Goal: Navigation & Orientation: Find specific page/section

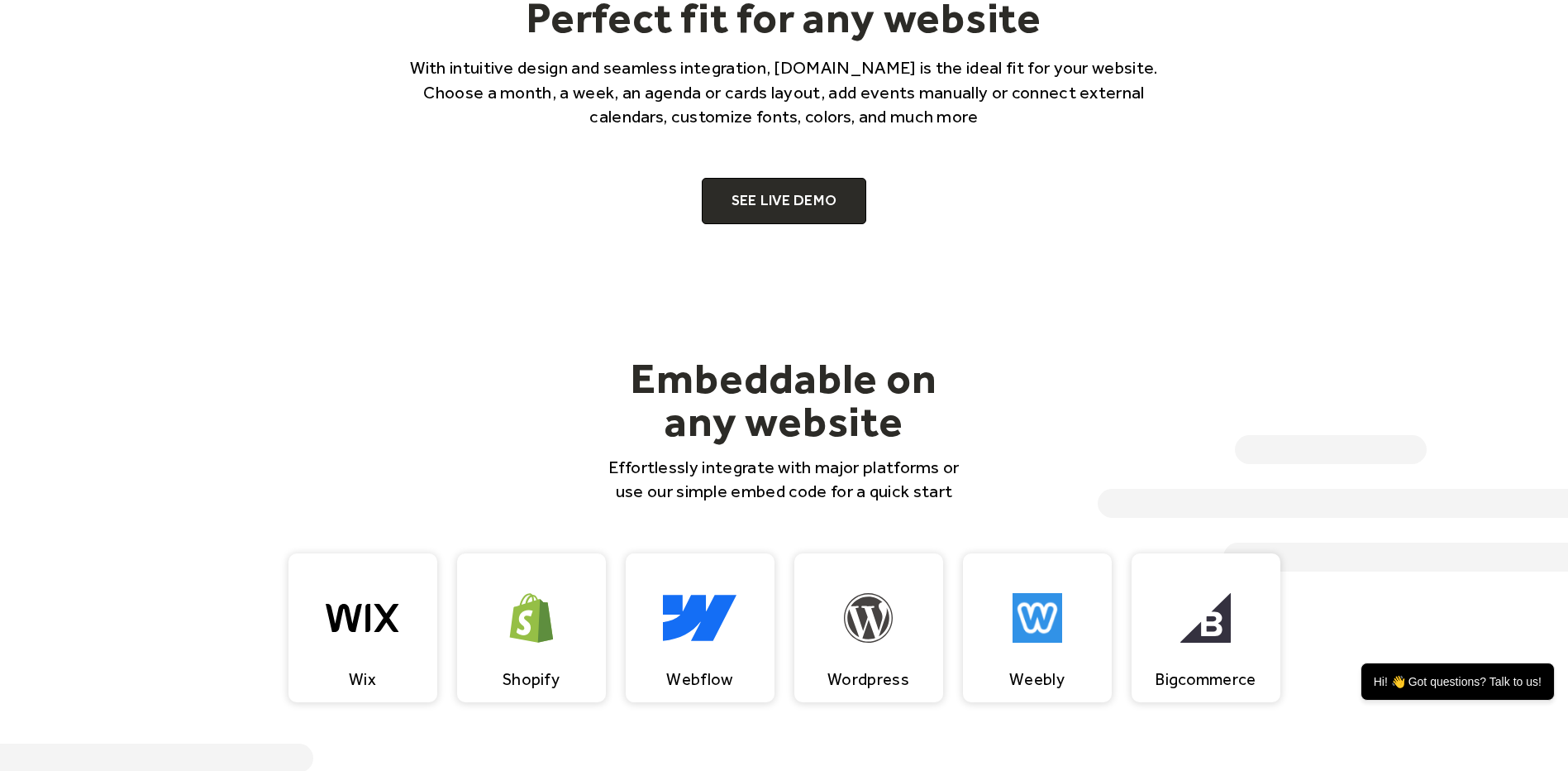
scroll to position [1126, 0]
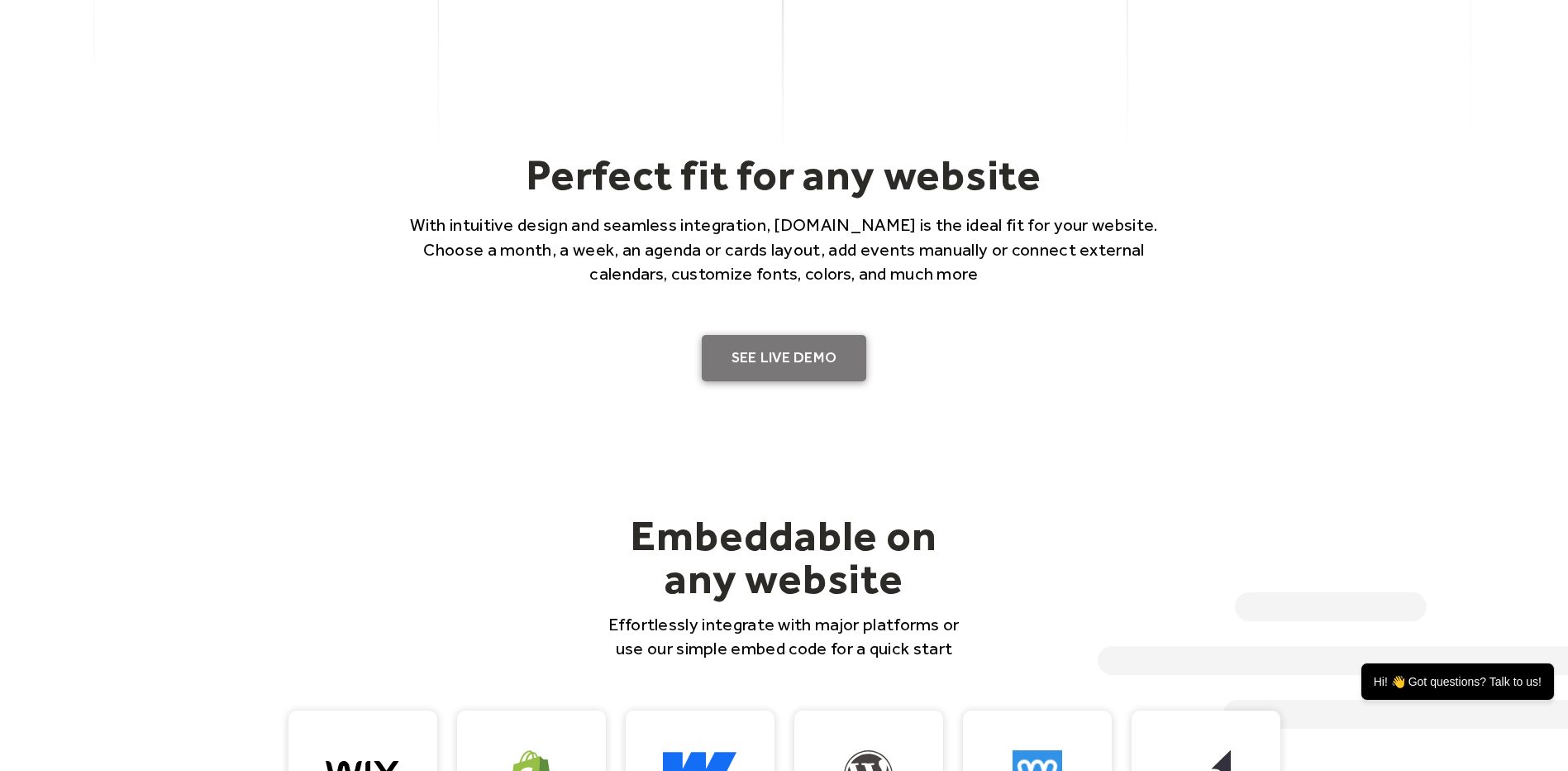
click at [820, 353] on link "SEE LIVE DEMO" at bounding box center [784, 357] width 165 height 46
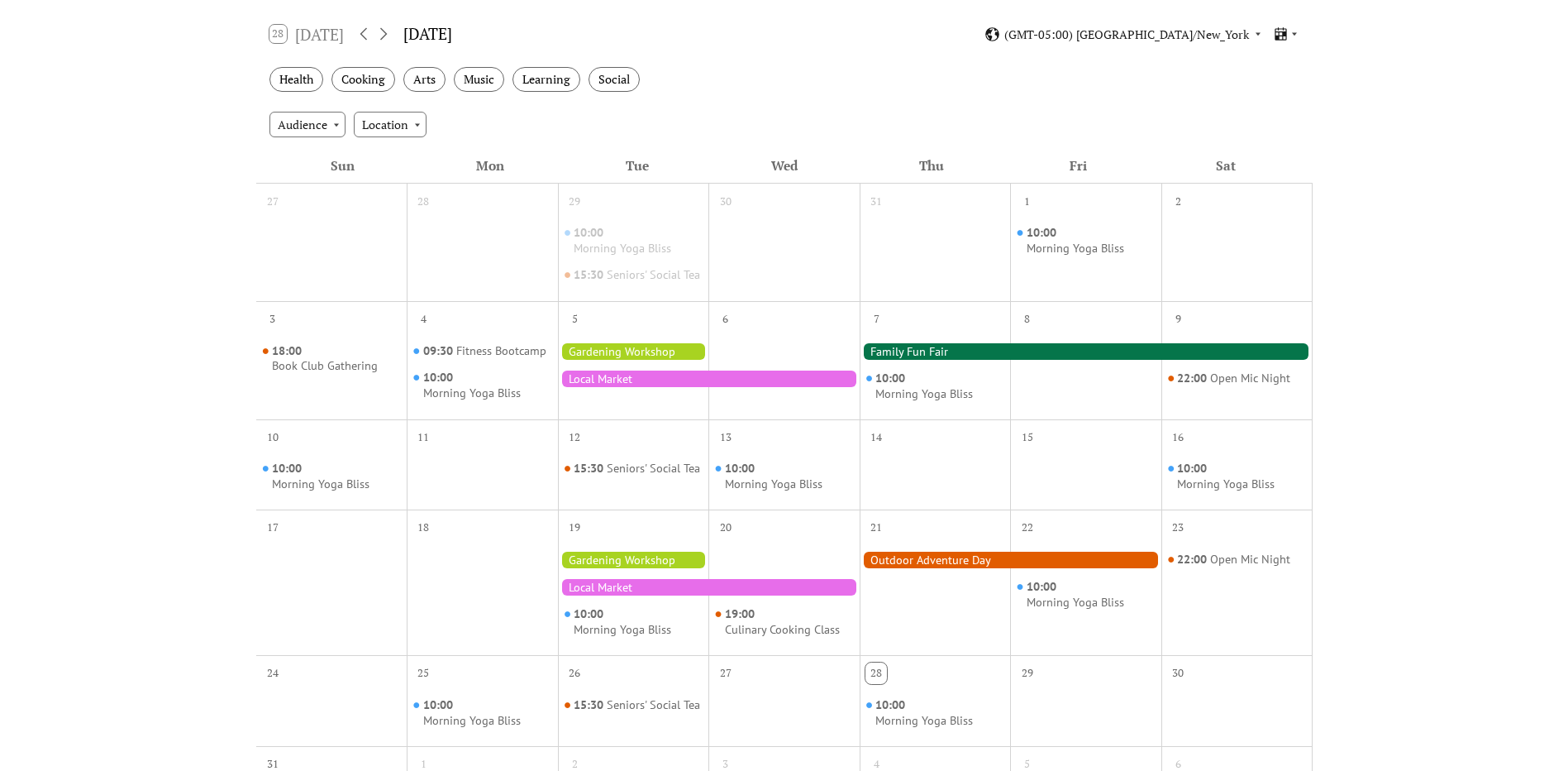
scroll to position [62, 0]
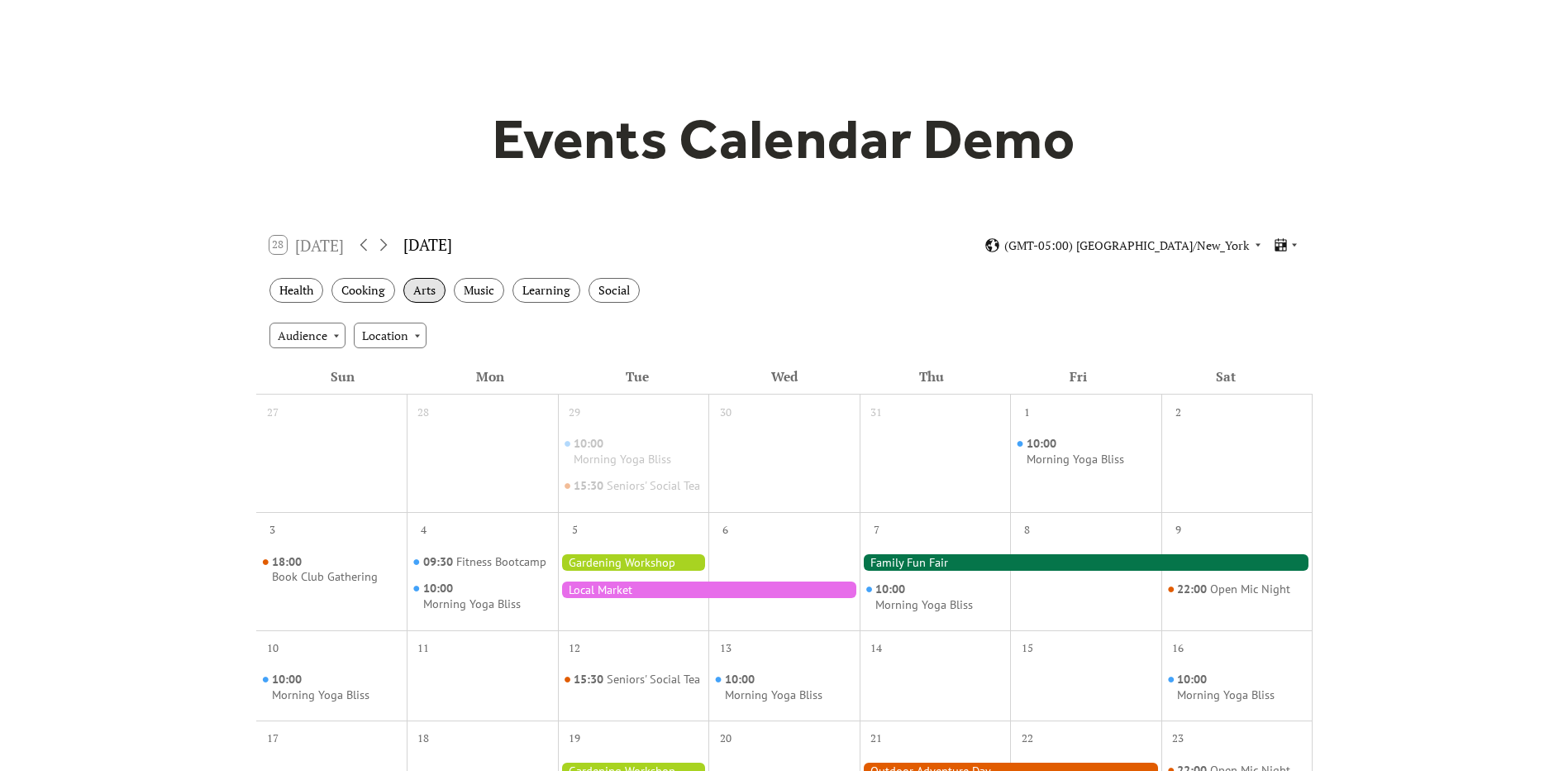
click at [434, 297] on div "Arts" at bounding box center [423, 291] width 42 height 25
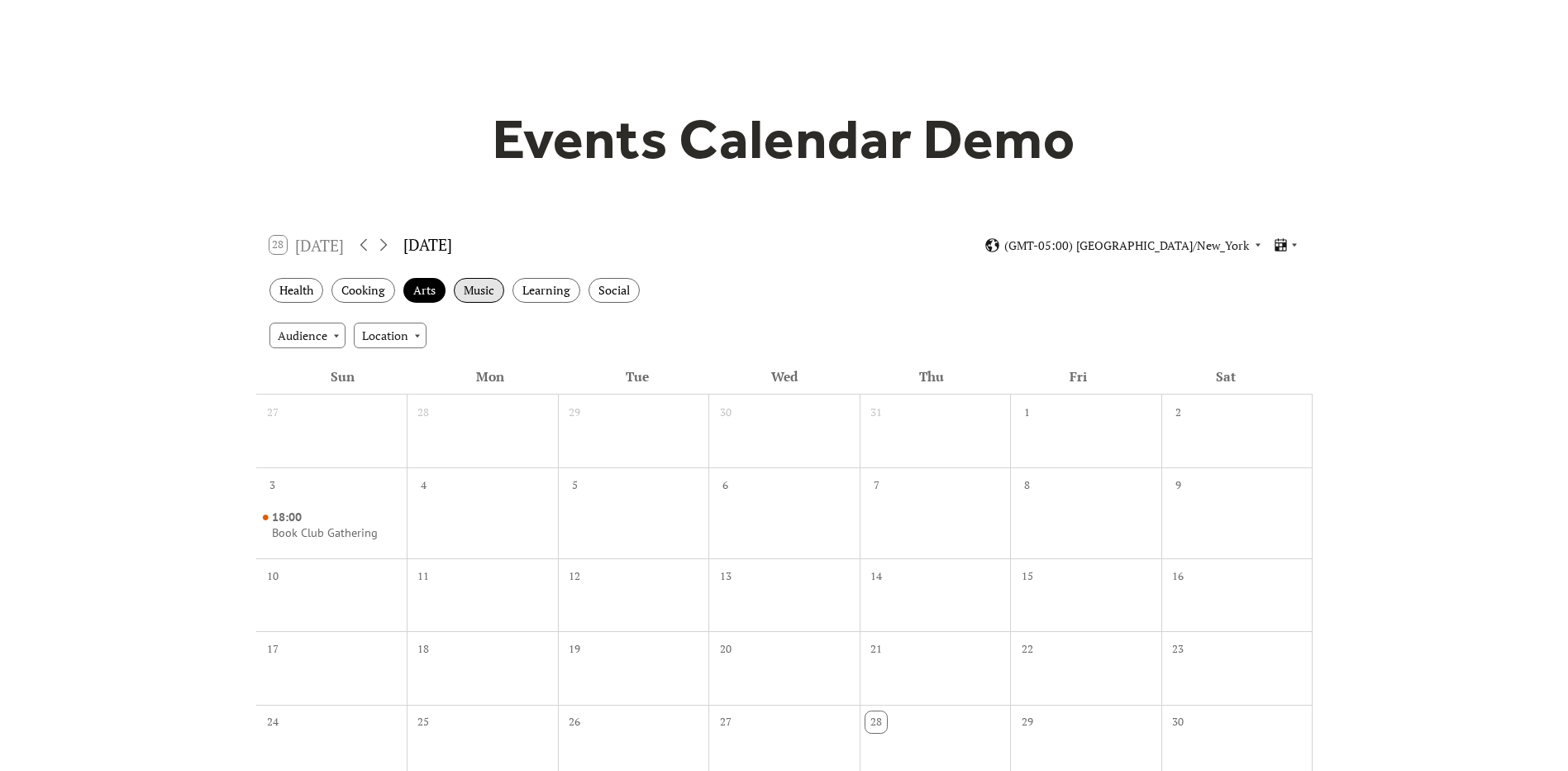
click at [490, 296] on div "Music" at bounding box center [479, 291] width 51 height 25
